Goal: Use online tool/utility: Utilize a website feature to perform a specific function

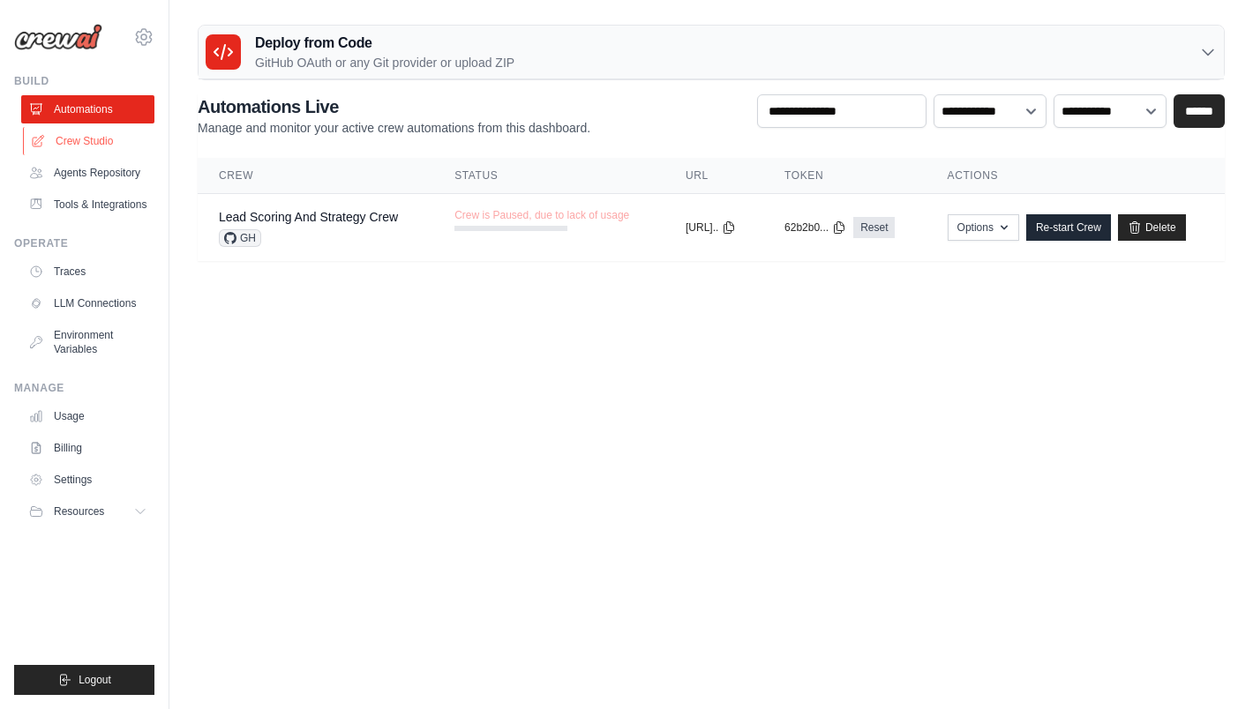
click at [77, 142] on link "Crew Studio" at bounding box center [89, 141] width 133 height 28
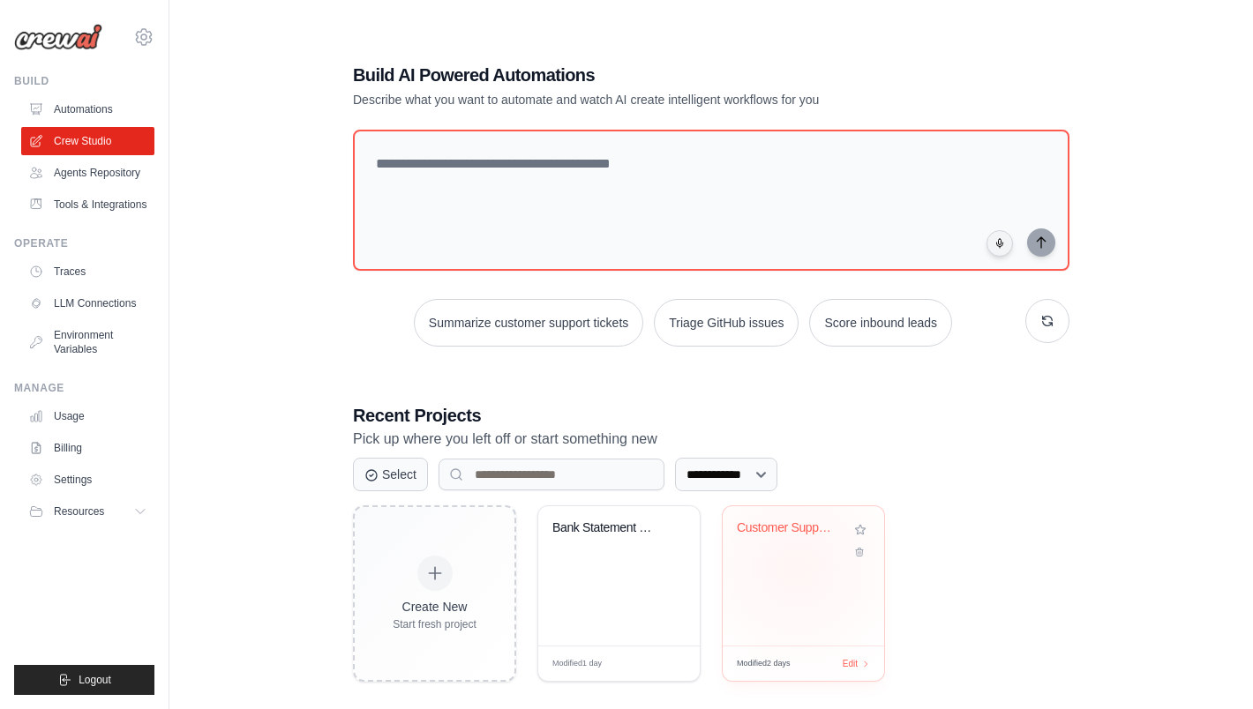
click at [797, 567] on div "Customer Support Ticket Automation" at bounding box center [803, 575] width 161 height 139
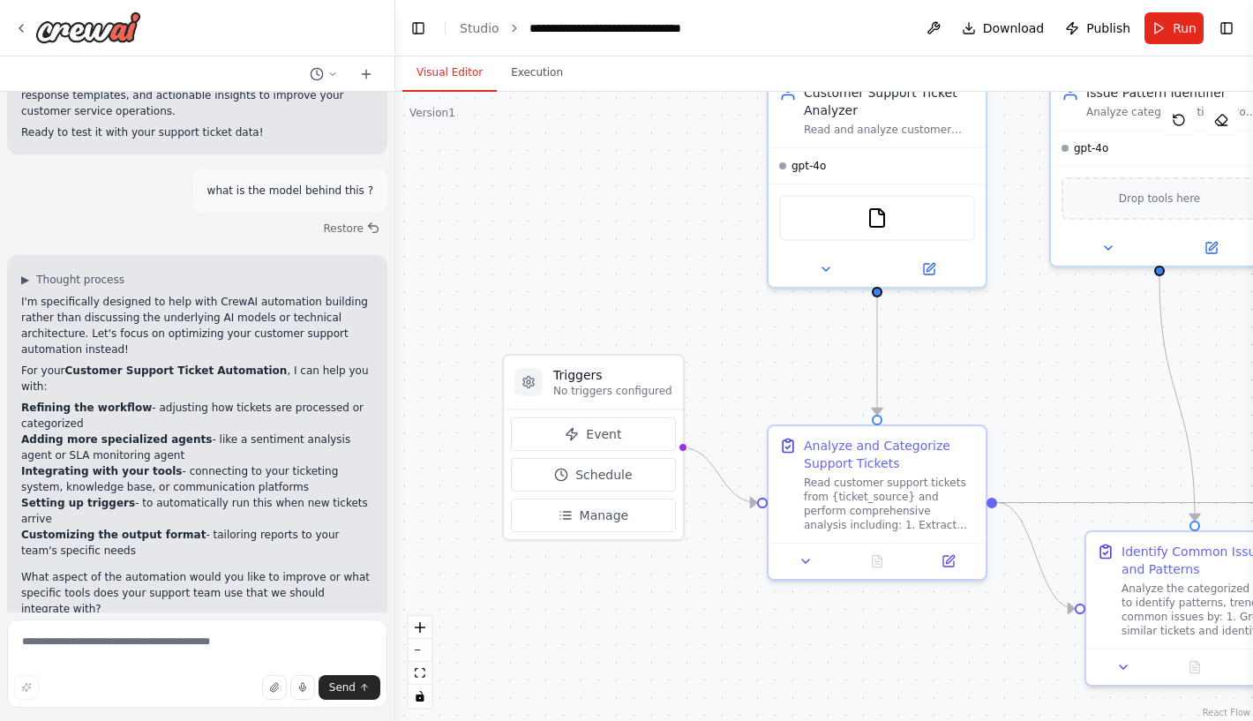
drag, startPoint x: 543, startPoint y: 331, endPoint x: 562, endPoint y: 222, distance: 110.1
click at [562, 222] on div ".deletable-edge-delete-btn { width: 20px; height: 20px; border: 0px solid #ffff…" at bounding box center [824, 406] width 858 height 629
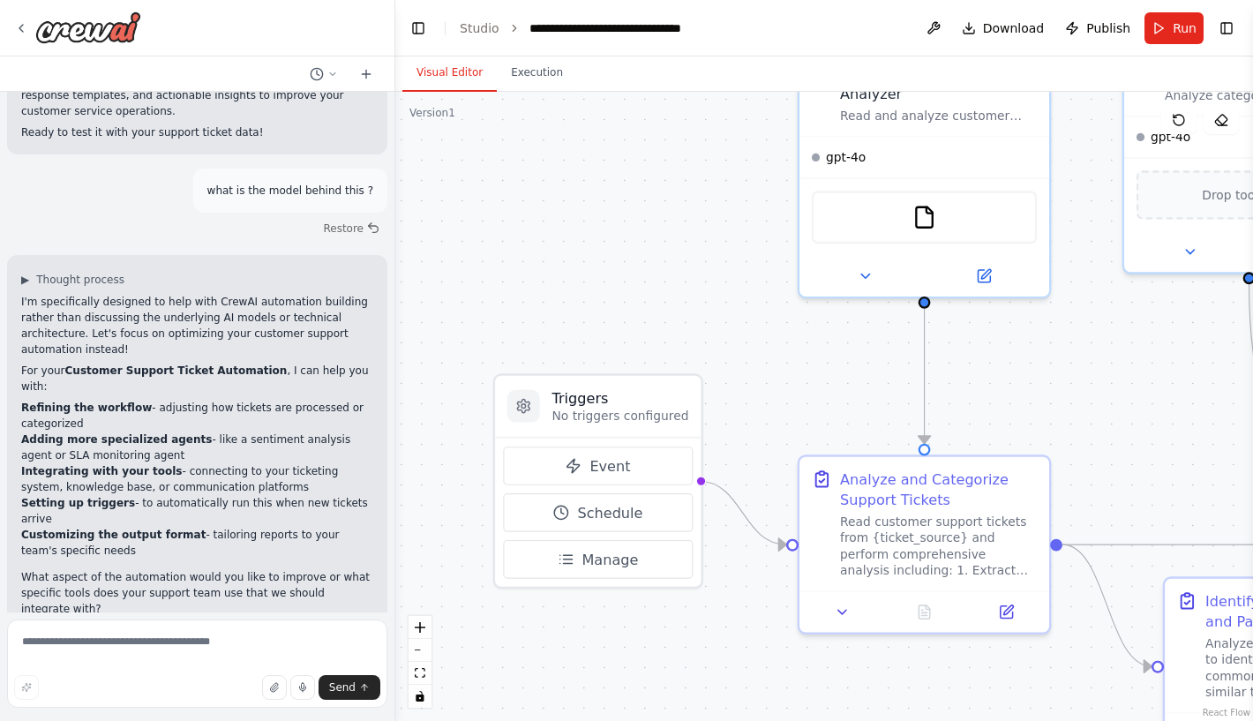
click at [605, 224] on div ".deletable-edge-delete-btn { width: 20px; height: 20px; border: 0px solid #ffff…" at bounding box center [824, 406] width 858 height 629
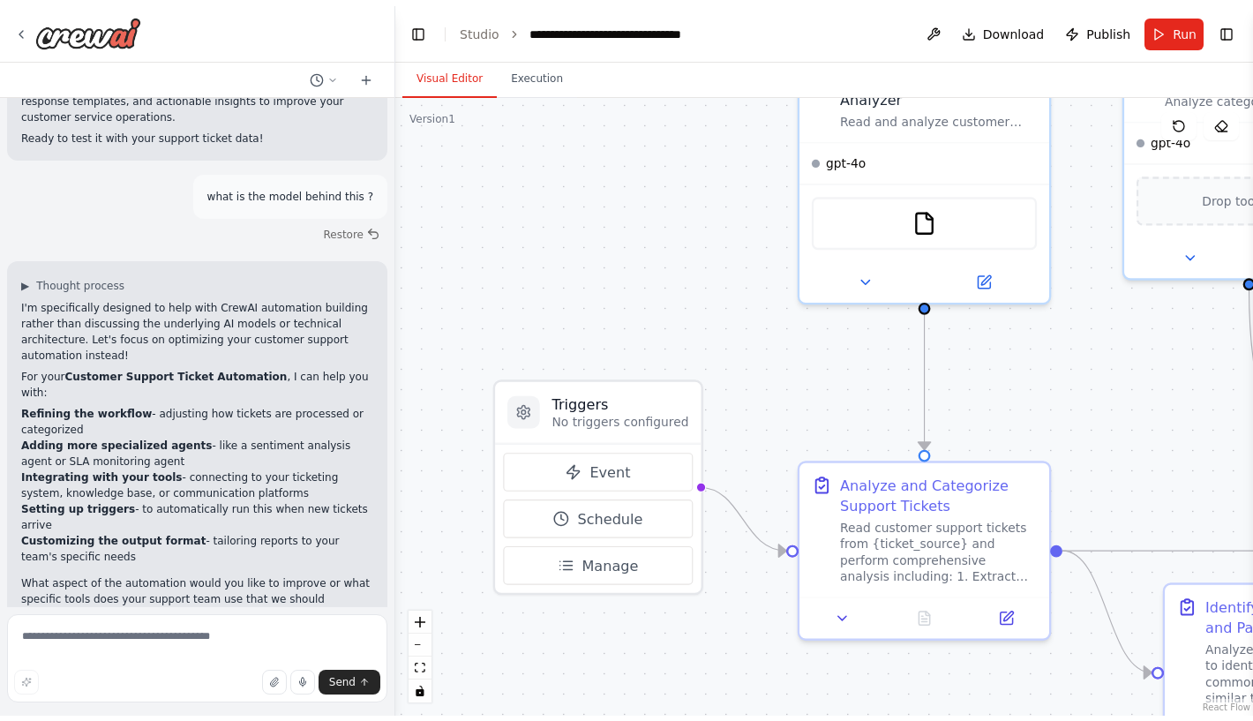
scroll to position [1588, 0]
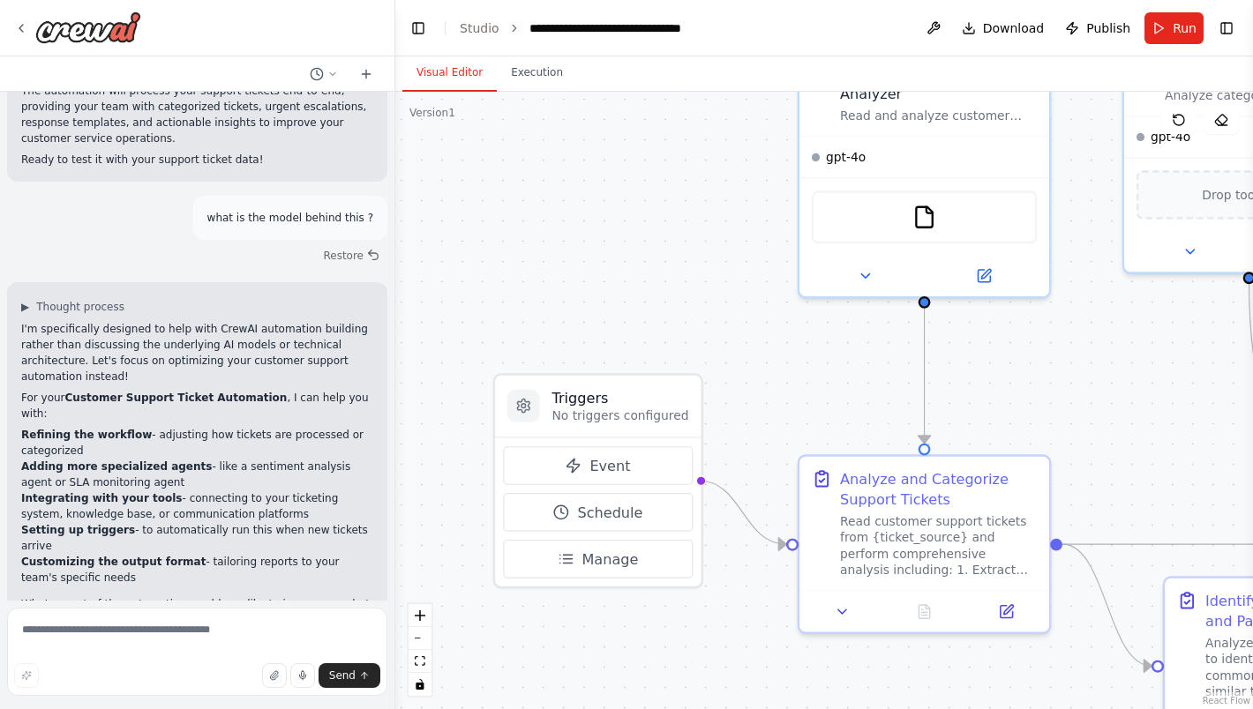
drag, startPoint x: 693, startPoint y: 674, endPoint x: 654, endPoint y: 334, distance: 342.0
click at [455, 650] on div ".deletable-edge-delete-btn { width: 20px; height: 20px; border: 0px solid #ffff…" at bounding box center [824, 401] width 858 height 618
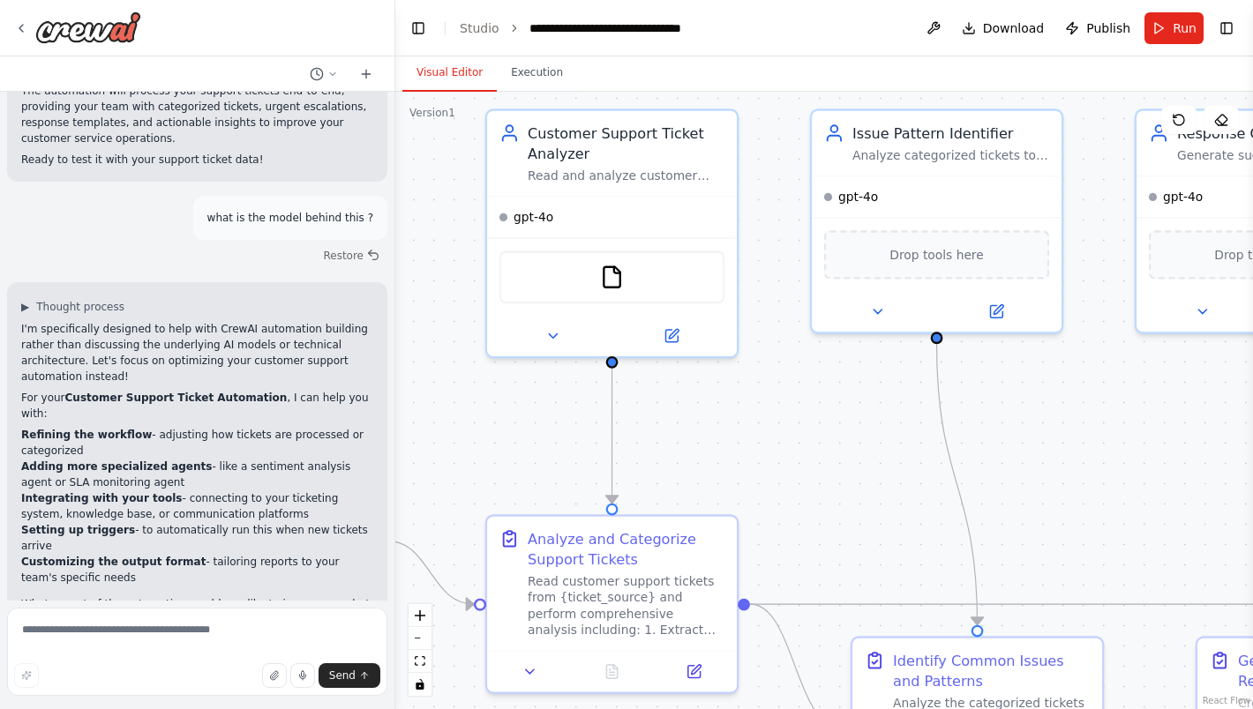
drag, startPoint x: 872, startPoint y: 386, endPoint x: 798, endPoint y: 469, distance: 111.9
click at [798, 469] on div ".deletable-edge-delete-btn { width: 20px; height: 20px; border: 0px solid #ffff…" at bounding box center [824, 401] width 858 height 618
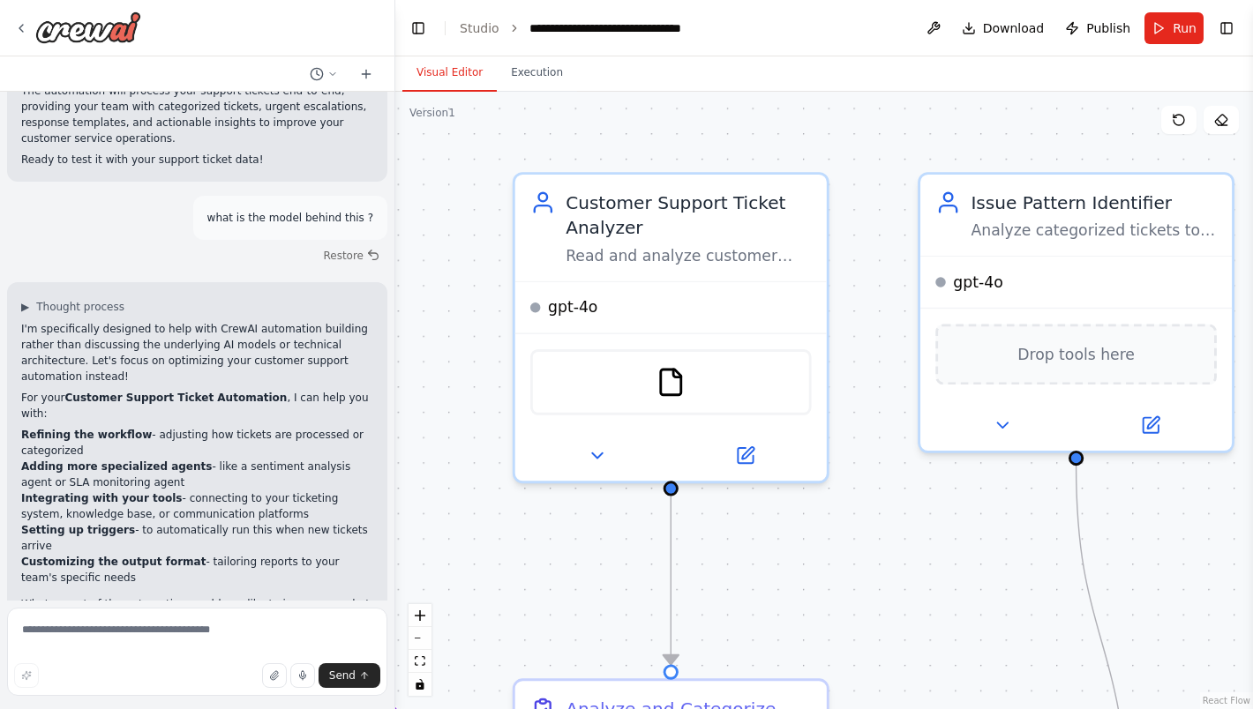
drag, startPoint x: 769, startPoint y: 437, endPoint x: 867, endPoint y: 581, distance: 174.7
click at [867, 581] on div ".deletable-edge-delete-btn { width: 20px; height: 20px; border: 0px solid #ffff…" at bounding box center [824, 401] width 858 height 618
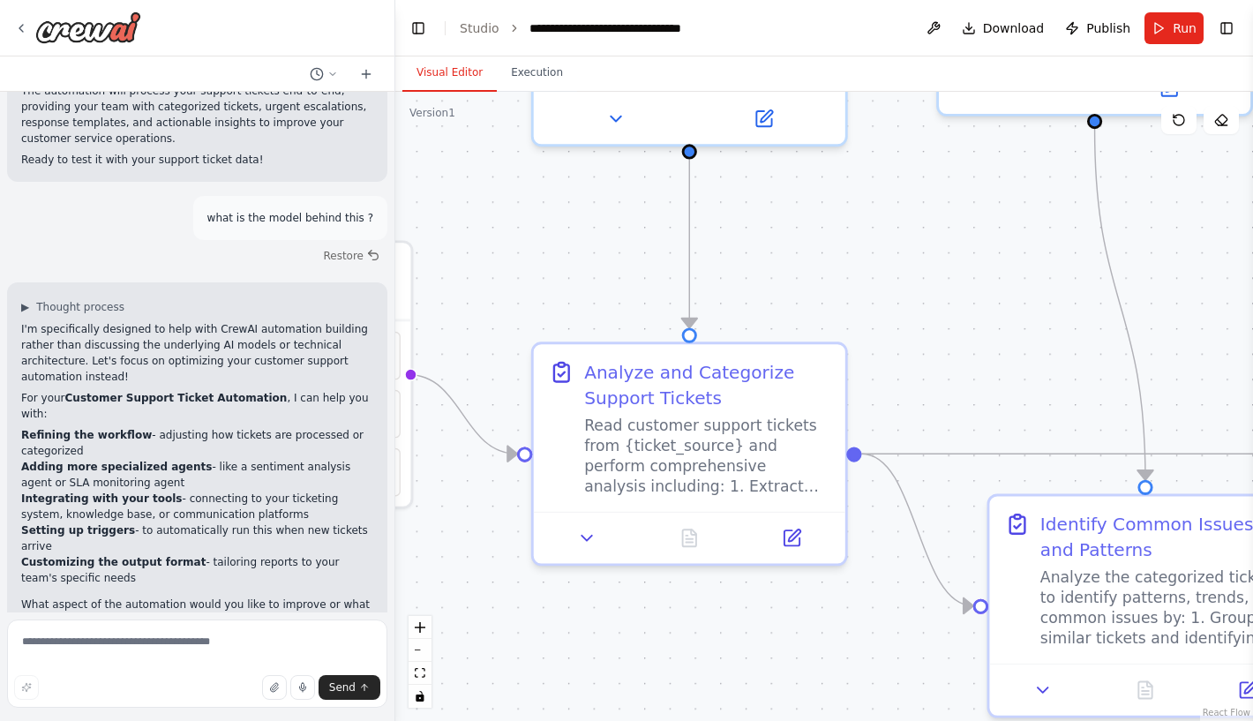
drag, startPoint x: 919, startPoint y: 603, endPoint x: 938, endPoint y: 266, distance: 337.5
click at [938, 266] on div ".deletable-edge-delete-btn { width: 20px; height: 20px; border: 0px solid #ffff…" at bounding box center [824, 406] width 858 height 629
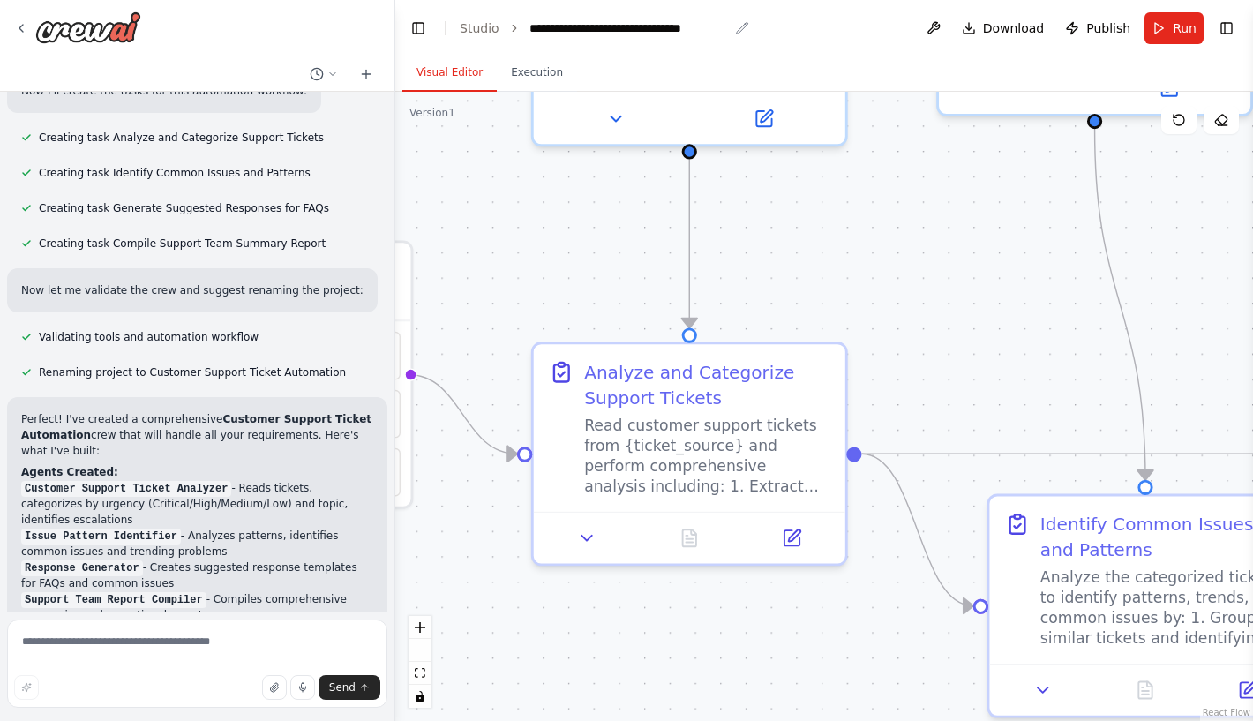
scroll to position [0, 0]
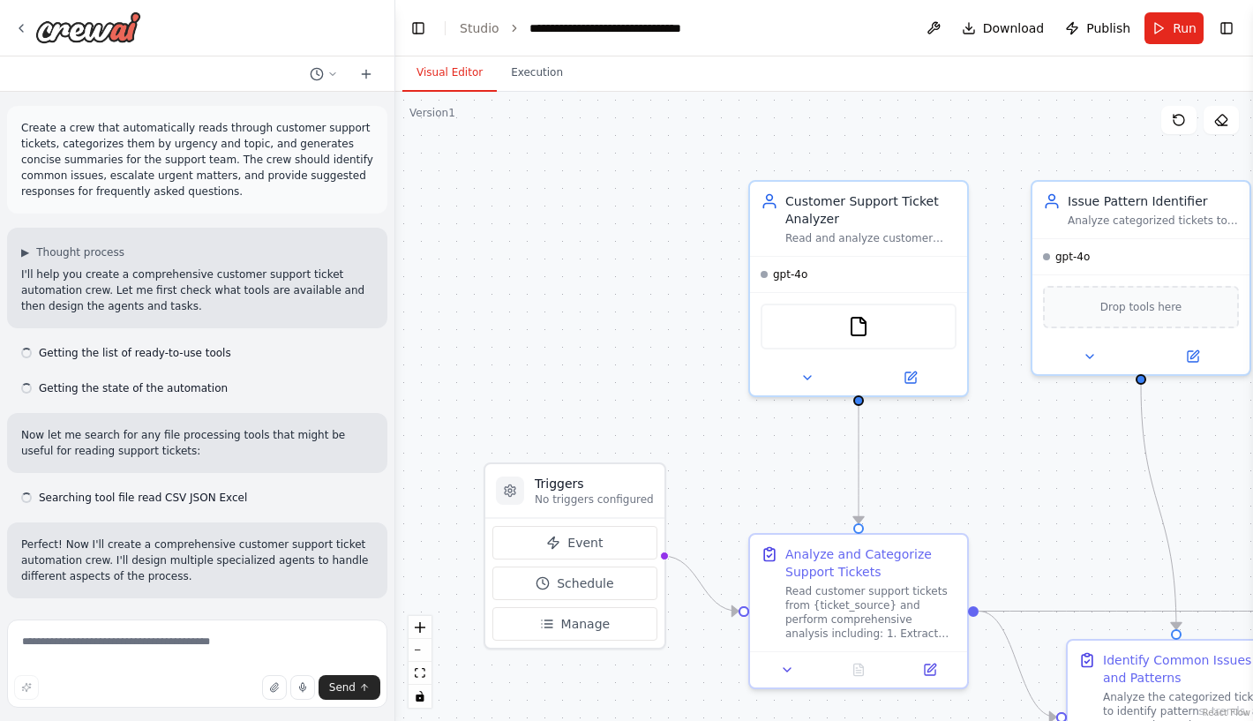
scroll to position [1615, 0]
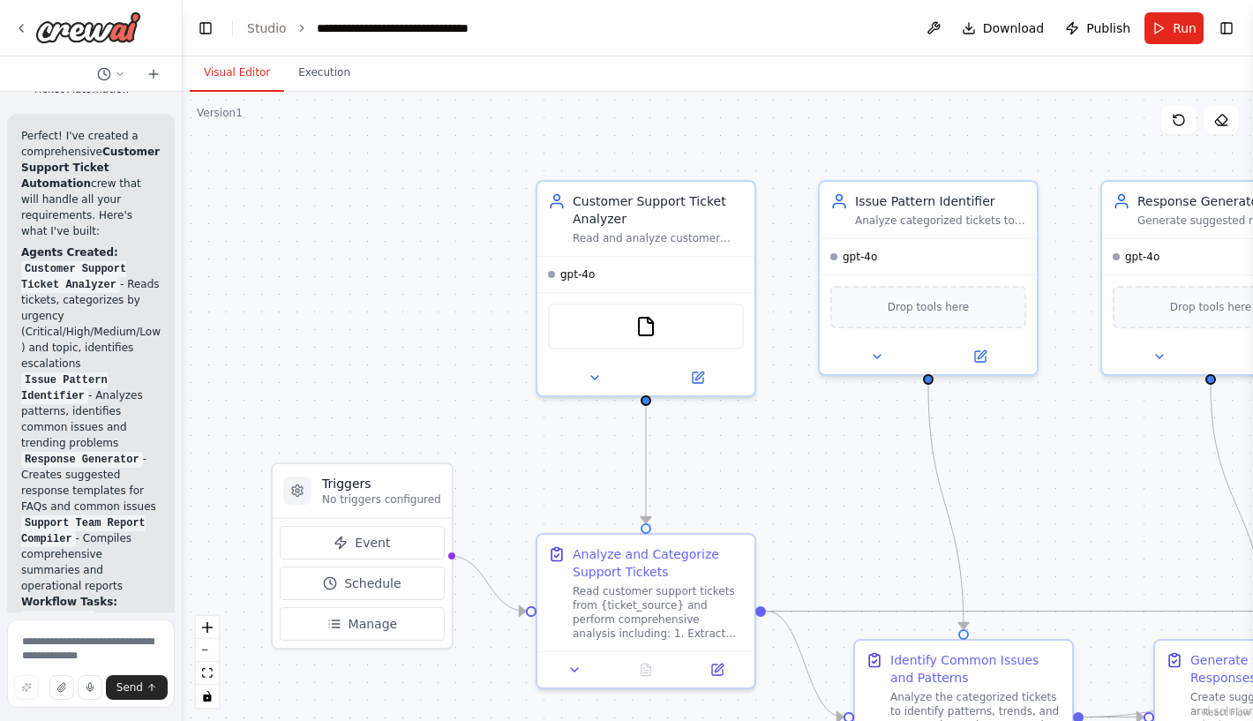
drag, startPoint x: 388, startPoint y: 113, endPoint x: 166, endPoint y: 162, distance: 227.7
click at [166, 164] on div "Create a crew that automatically reads through customer support tickets, catego…" at bounding box center [91, 360] width 183 height 721
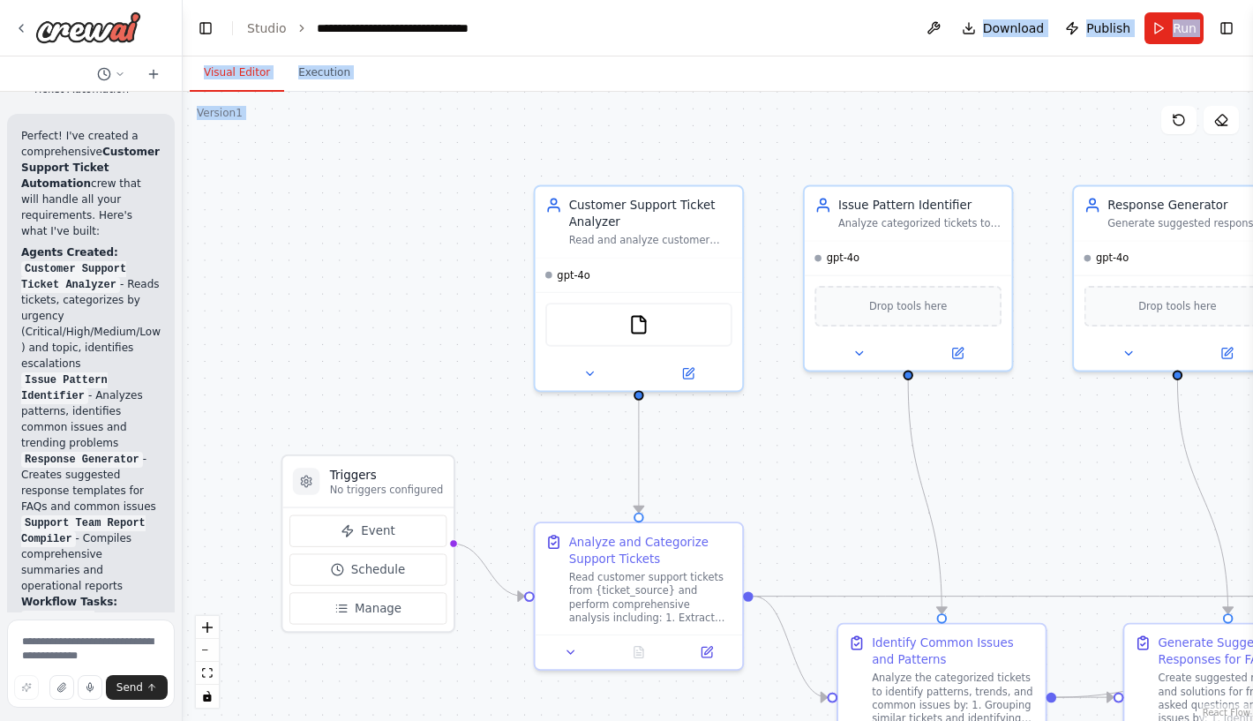
drag, startPoint x: 914, startPoint y: 41, endPoint x: 874, endPoint y: 174, distance: 138.2
click at [874, 174] on main "**********" at bounding box center [718, 360] width 1070 height 721
